Goal: Find specific page/section: Find specific page/section

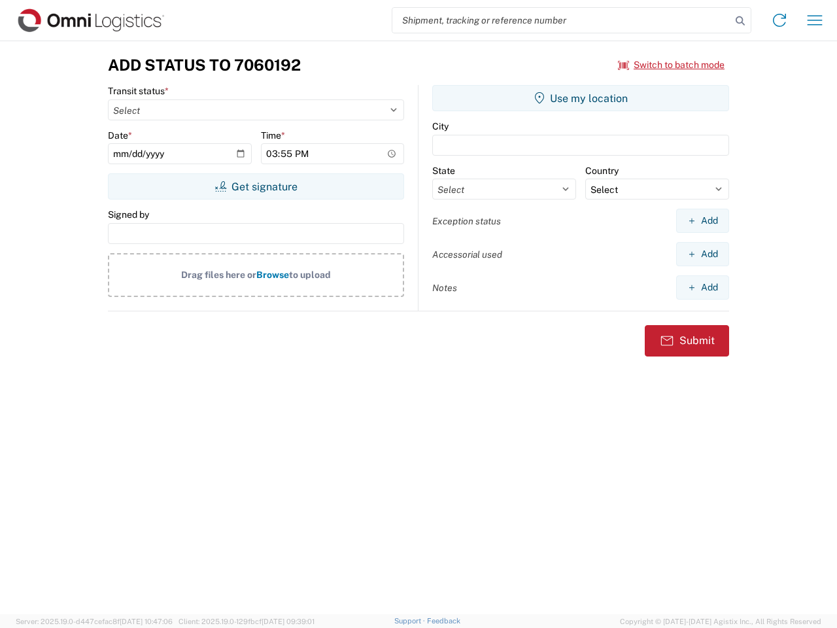
click at [562, 20] on input "search" at bounding box center [561, 20] width 339 height 25
click at [740, 21] on icon at bounding box center [740, 21] width 18 height 18
click at [780, 20] on icon at bounding box center [779, 20] width 21 height 21
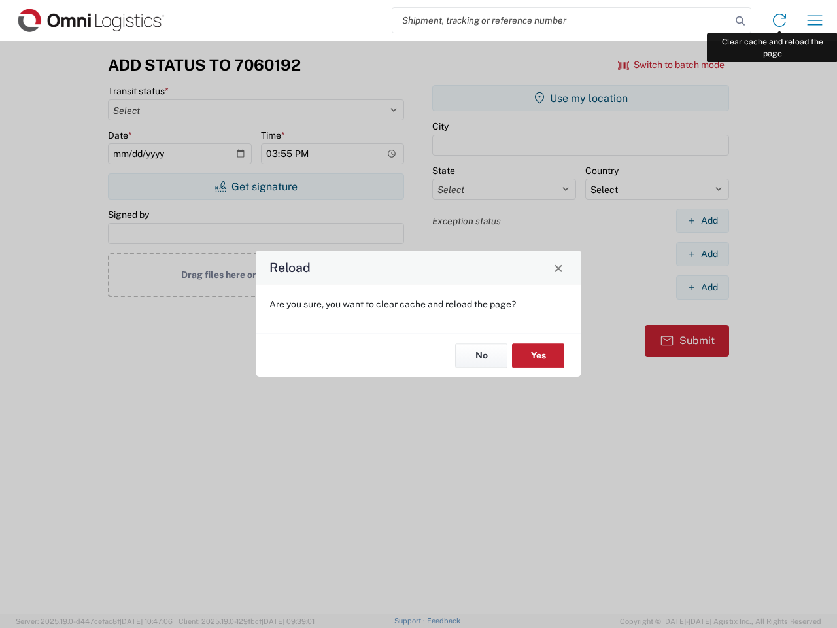
click at [815, 20] on div "Reload Are you sure, you want to clear cache and reload the page? No Yes" at bounding box center [418, 314] width 837 height 628
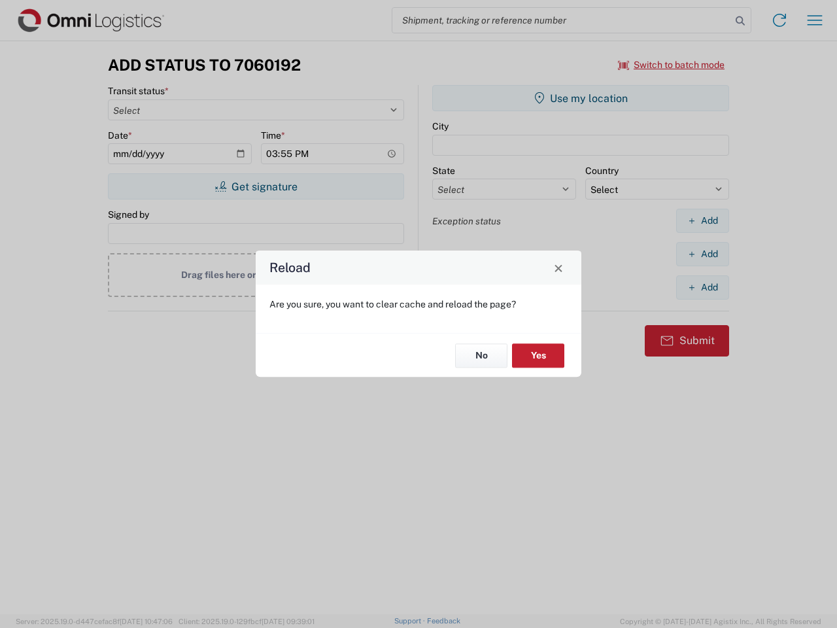
click at [672, 65] on div "Reload Are you sure, you want to clear cache and reload the page? No Yes" at bounding box center [418, 314] width 837 height 628
click at [256, 186] on div "Reload Are you sure, you want to clear cache and reload the page? No Yes" at bounding box center [418, 314] width 837 height 628
click at [581, 98] on div "Reload Are you sure, you want to clear cache and reload the page? No Yes" at bounding box center [418, 314] width 837 height 628
click at [702, 220] on div "Reload Are you sure, you want to clear cache and reload the page? No Yes" at bounding box center [418, 314] width 837 height 628
click at [702, 254] on div "Reload Are you sure, you want to clear cache and reload the page? No Yes" at bounding box center [418, 314] width 837 height 628
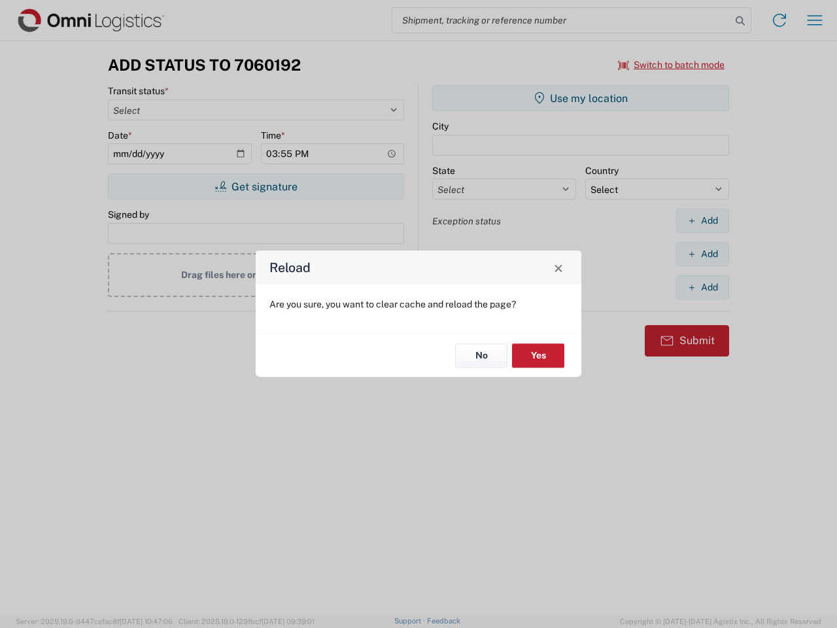
click at [702, 287] on div "Reload Are you sure, you want to clear cache and reload the page? No Yes" at bounding box center [418, 314] width 837 height 628
